Goal: Information Seeking & Learning: Learn about a topic

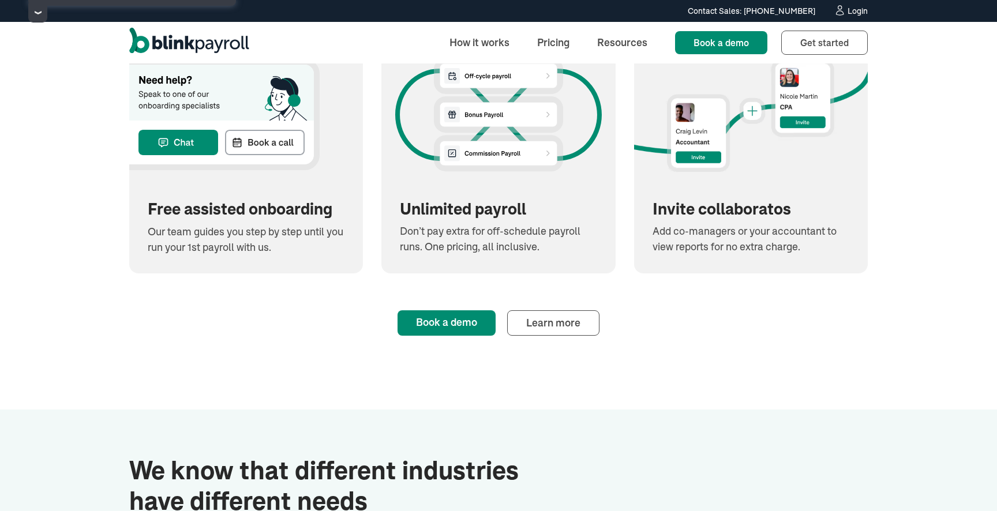
scroll to position [1605, 0]
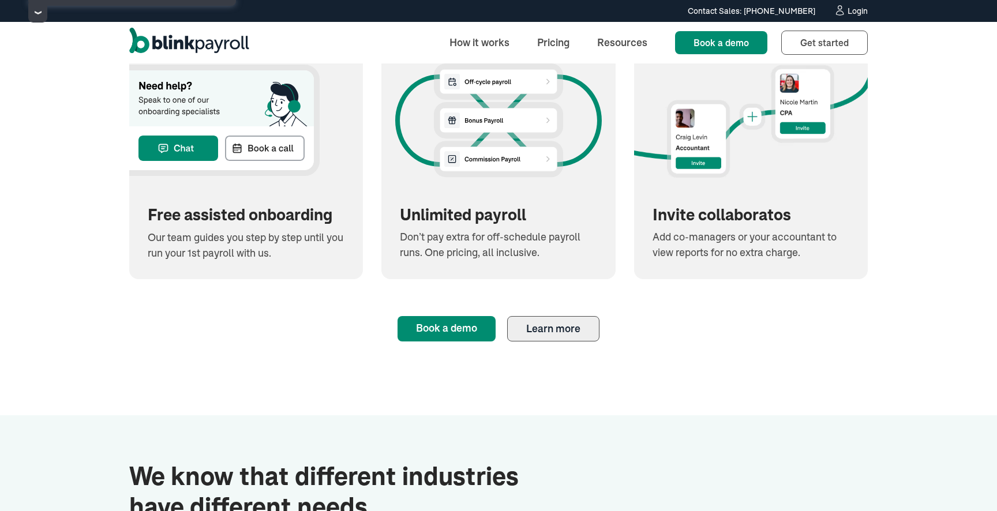
click at [551, 335] on link "Learn more" at bounding box center [553, 328] width 92 height 25
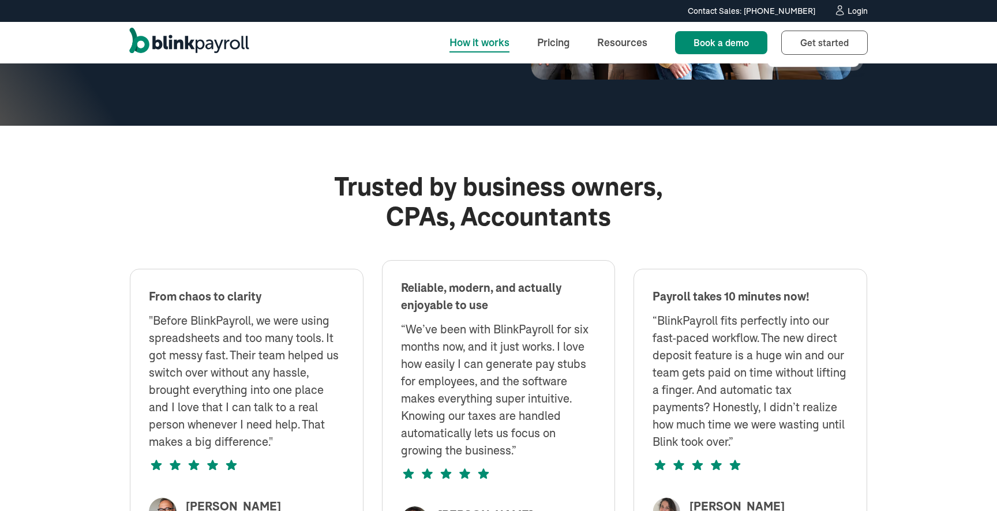
scroll to position [2572, 0]
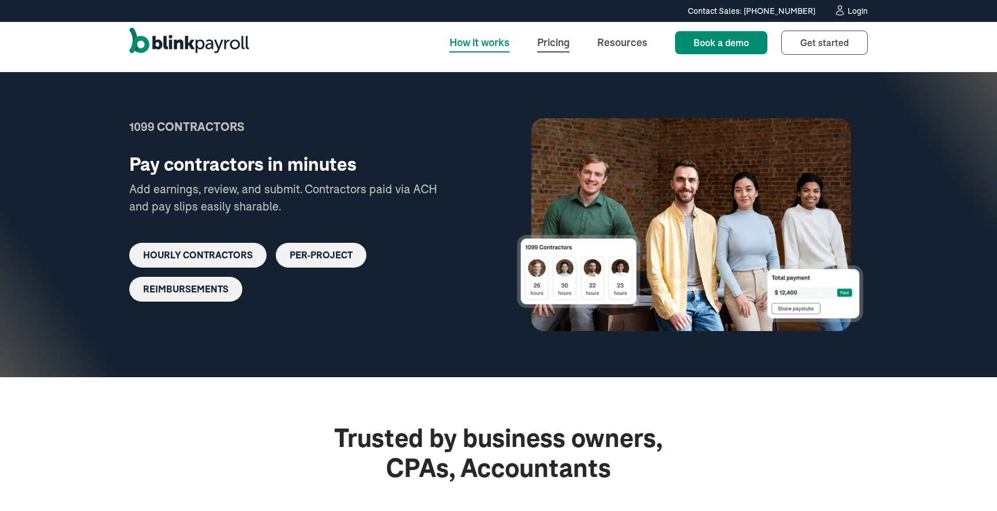
click at [560, 44] on link "Pricing" at bounding box center [553, 42] width 51 height 25
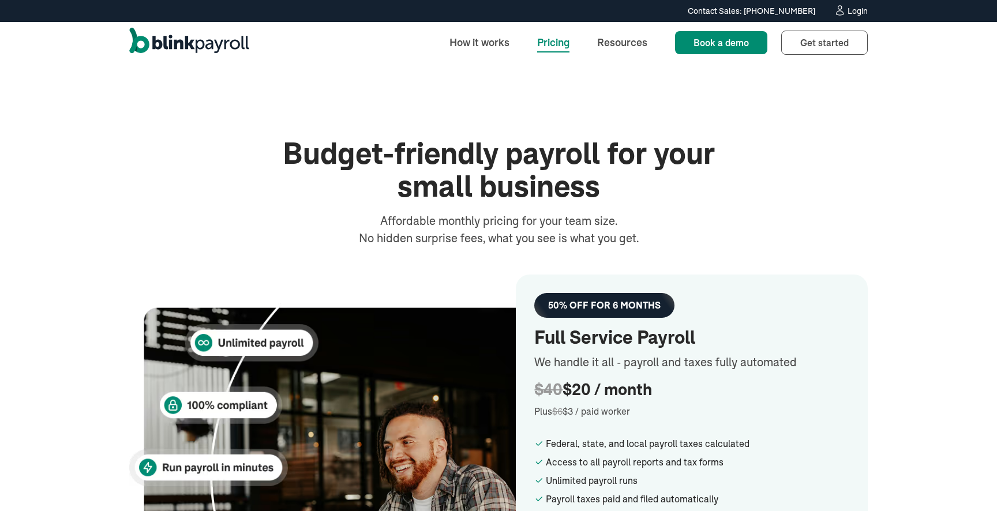
click at [217, 37] on img "home" at bounding box center [189, 43] width 120 height 30
